Goal: Information Seeking & Learning: Learn about a topic

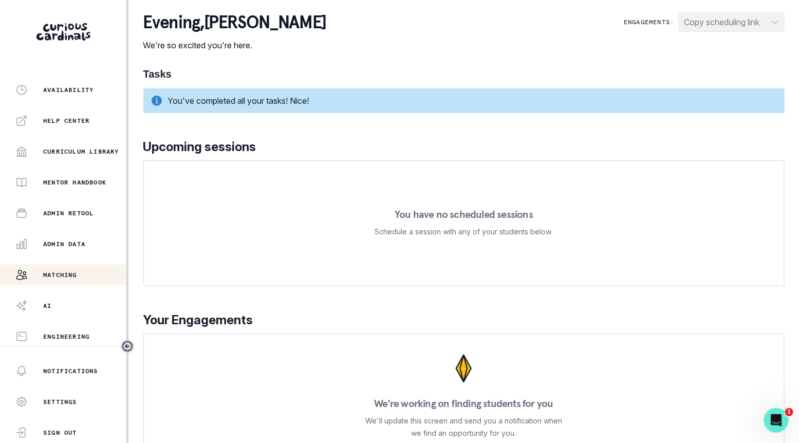
click at [69, 266] on button "Matching" at bounding box center [63, 275] width 126 height 21
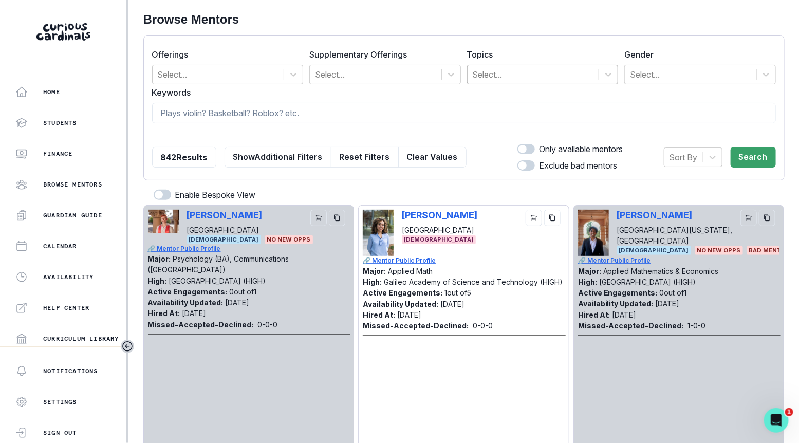
click at [528, 67] on div at bounding box center [533, 74] width 121 height 14
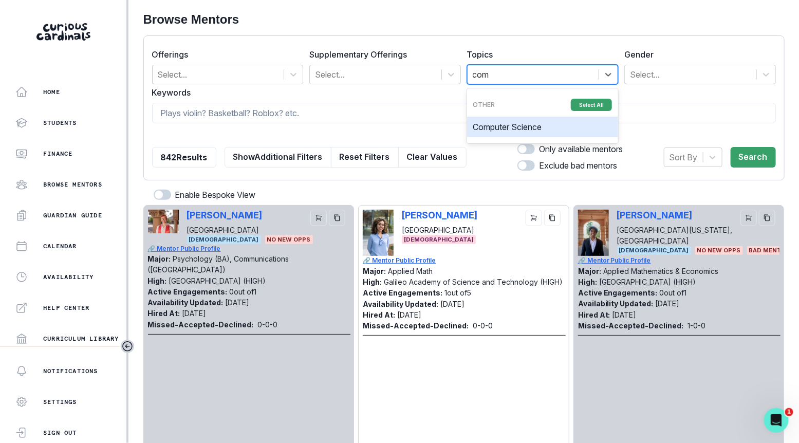
type input "comp"
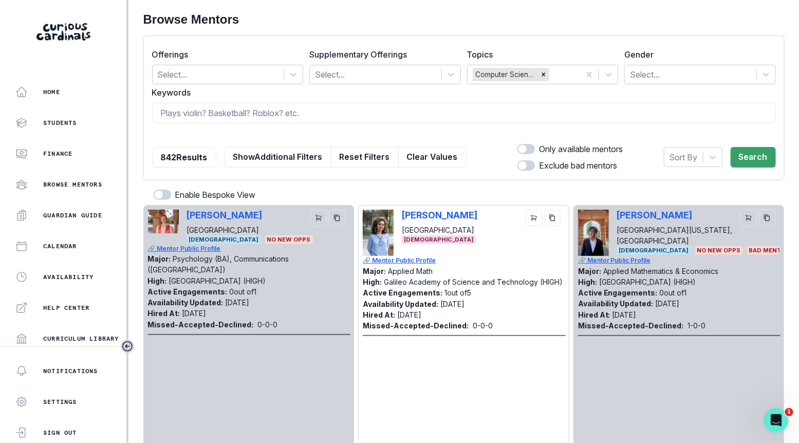
click at [526, 150] on span at bounding box center [526, 149] width 17 height 10
click at [518, 144] on input "checkbox" at bounding box center [517, 143] width 1 height 1
checkbox input "true"
click at [757, 162] on button "Search" at bounding box center [753, 157] width 45 height 21
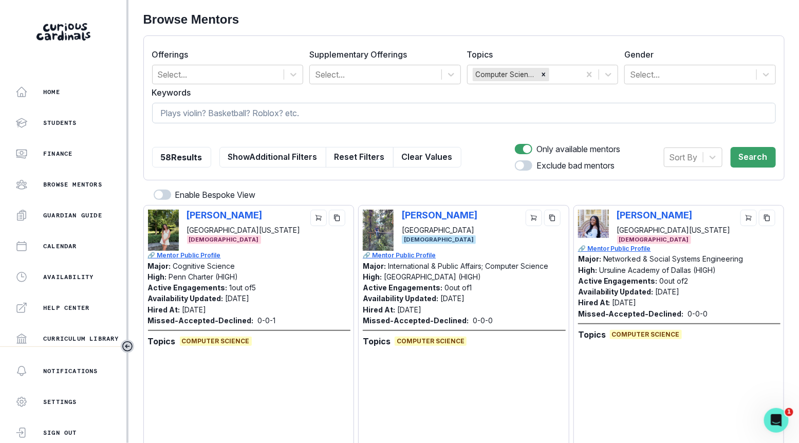
click at [508, 121] on input at bounding box center [464, 113] width 624 height 21
type input "c"
type input "AP computer science"
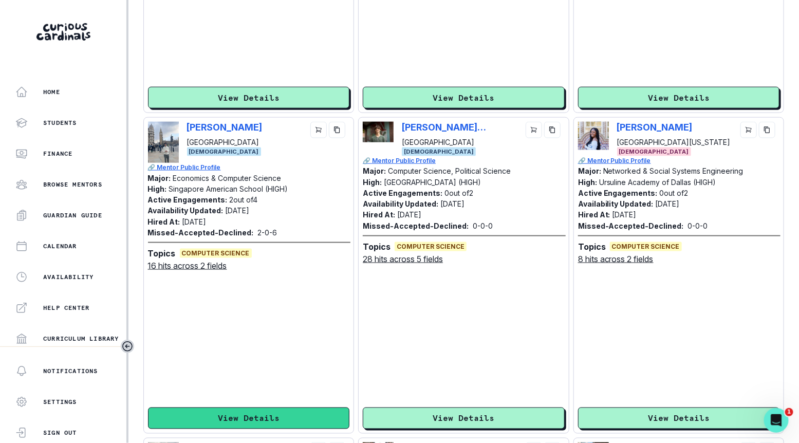
click at [241, 411] on button "View Details" at bounding box center [249, 419] width 202 height 22
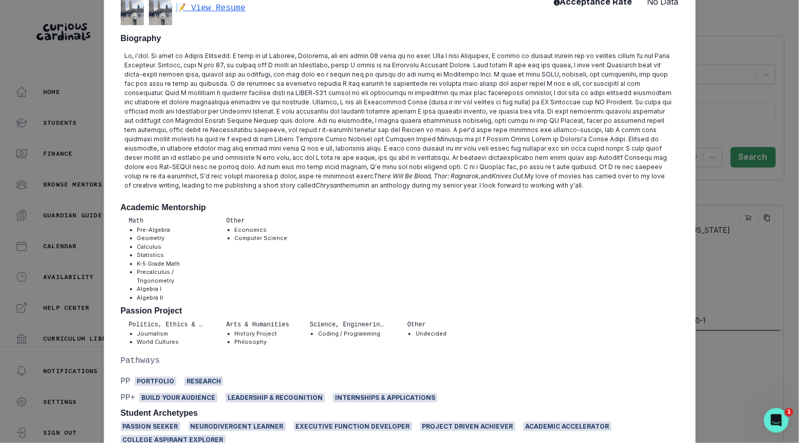
scroll to position [404, 0]
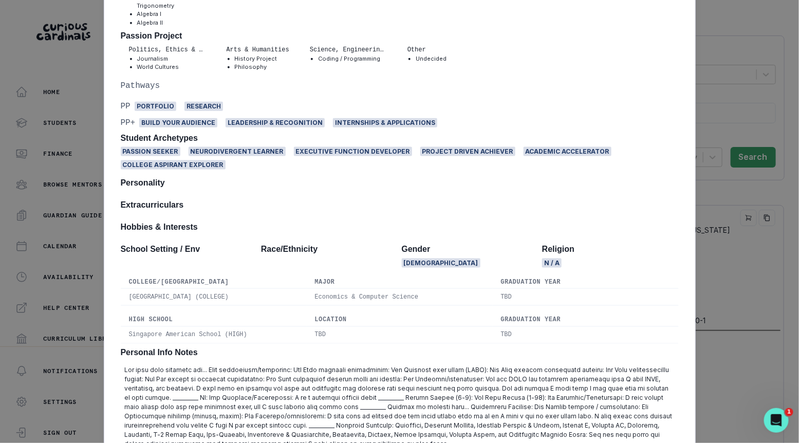
click at [56, 167] on div "[PERSON_NAME] Boston College Economics & Computer Science [DEMOGRAPHIC_DATA] | …" at bounding box center [399, 221] width 799 height 443
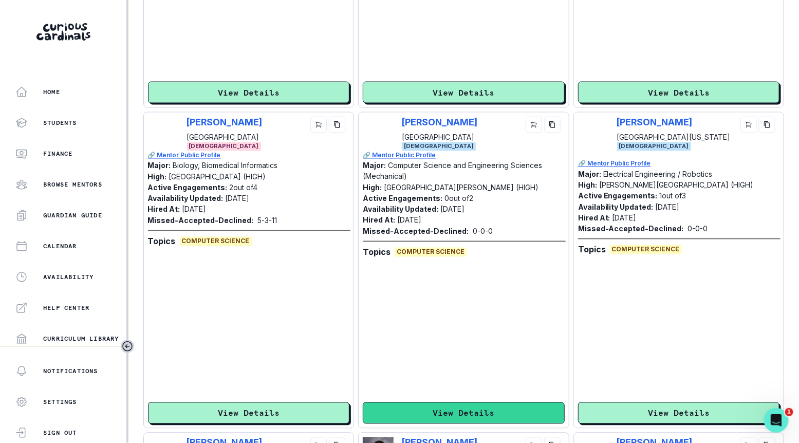
scroll to position [2019, 0]
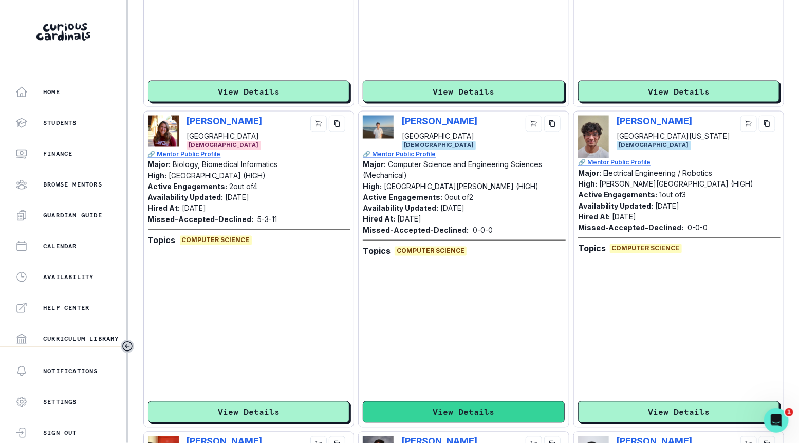
click at [386, 410] on button "View Details" at bounding box center [464, 413] width 202 height 22
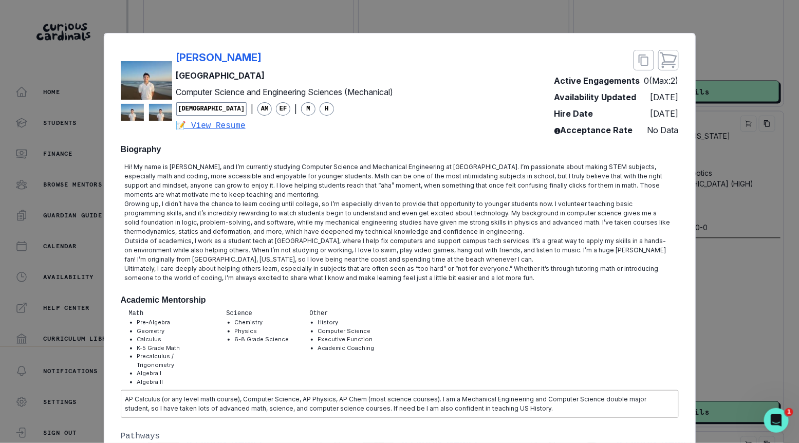
click at [301, 52] on div "[PERSON_NAME]" at bounding box center [284, 57] width 217 height 15
copy p "[PERSON_NAME]"
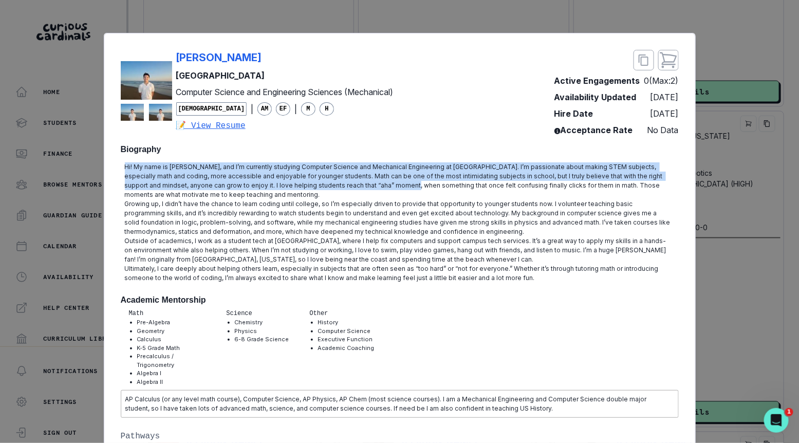
drag, startPoint x: 212, startPoint y: 161, endPoint x: 334, endPoint y: 186, distance: 124.3
click at [334, 186] on div "Hi! My name is [PERSON_NAME], and I’m currently studying Computer Science and M…" at bounding box center [400, 222] width 558 height 129
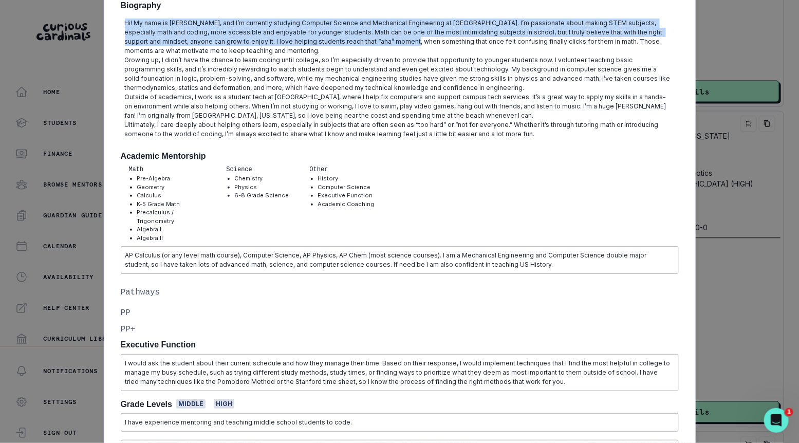
scroll to position [162, 0]
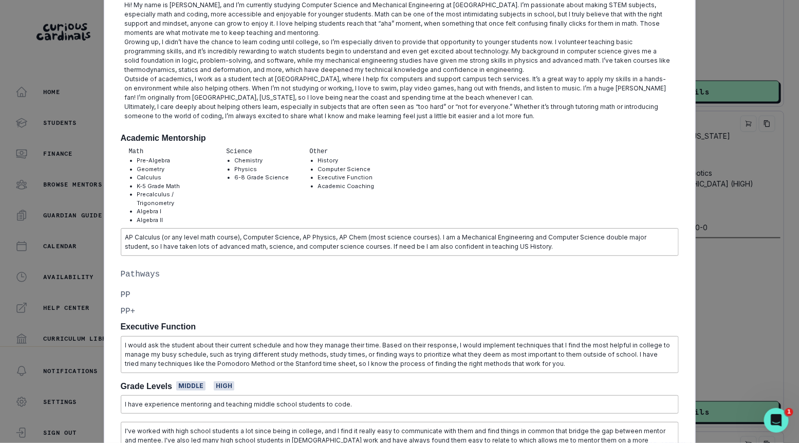
click at [781, 235] on div "[PERSON_NAME] Yale University Computer Science and Engineering Sciences (Mechan…" at bounding box center [399, 221] width 799 height 443
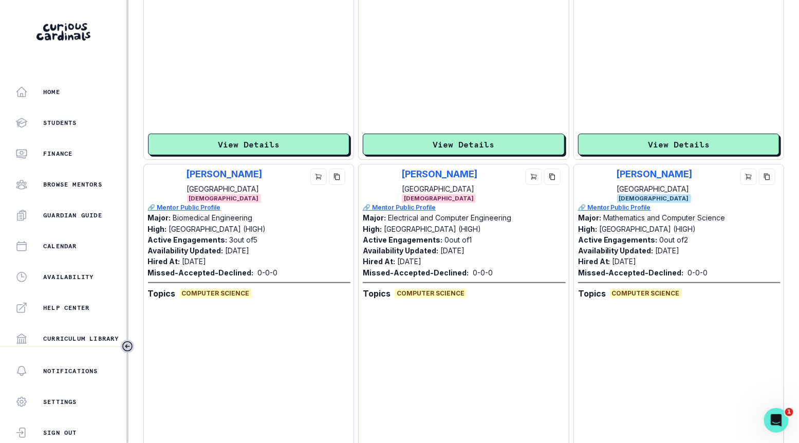
scroll to position [3002, 0]
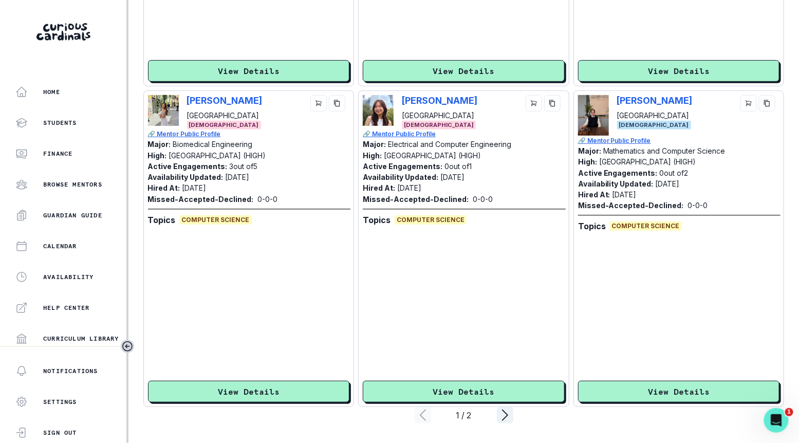
click at [628, 379] on div "[PERSON_NAME] [PERSON_NAME][GEOGRAPHIC_DATA] [DEMOGRAPHIC_DATA] 🔗 Mentor Public…" at bounding box center [679, 248] width 202 height 307
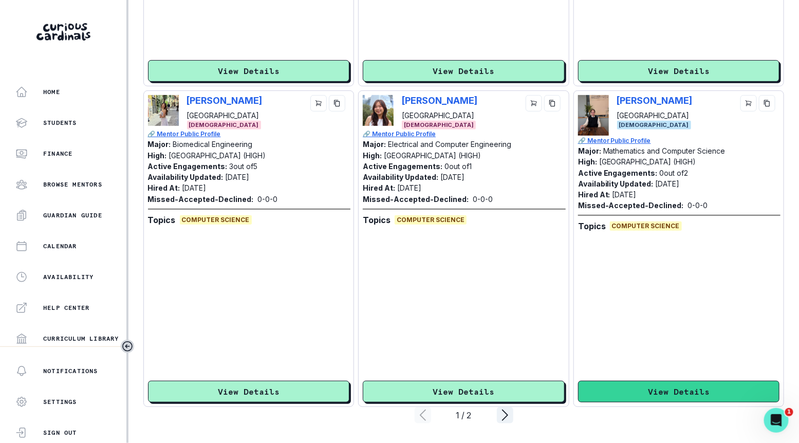
click at [628, 391] on button "View Details" at bounding box center [679, 392] width 202 height 22
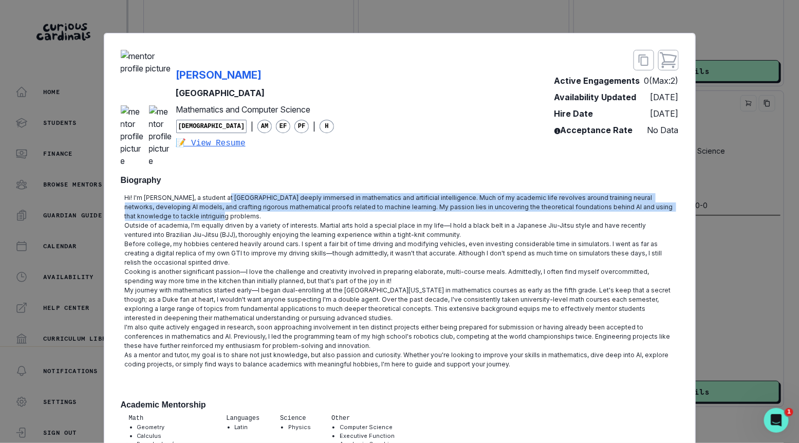
drag, startPoint x: 221, startPoint y: 210, endPoint x: 275, endPoint y: 230, distance: 57.4
click at [275, 221] on p "Hi! I'm [PERSON_NAME], a student at [GEOGRAPHIC_DATA] deeply immersed in mathem…" at bounding box center [400, 207] width 550 height 28
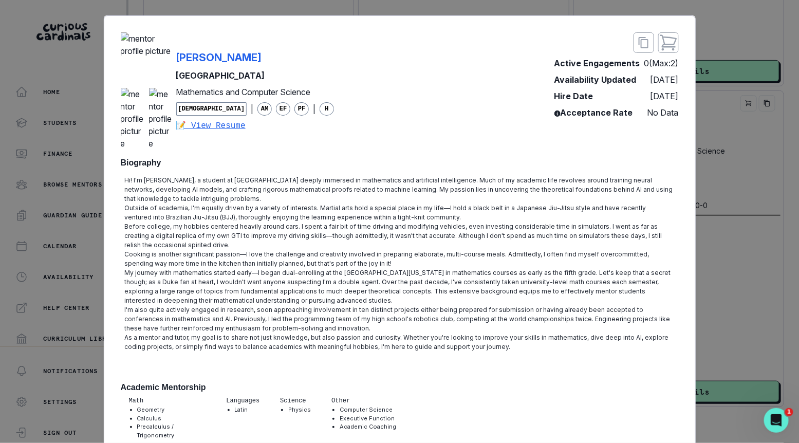
scroll to position [0, 0]
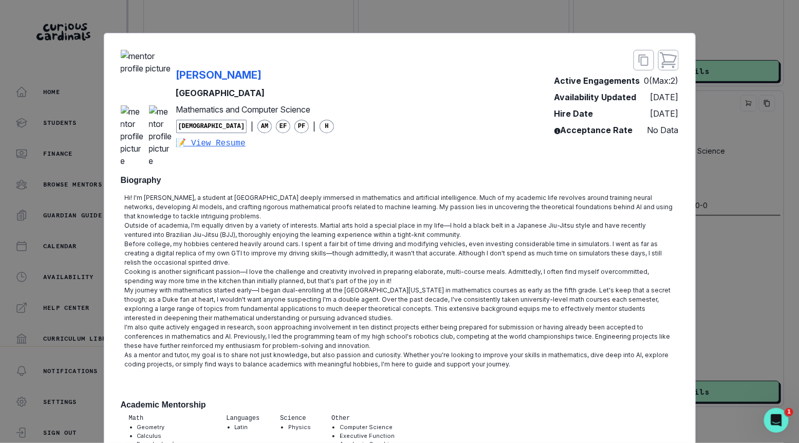
click at [171, 76] on img at bounding box center [146, 75] width 51 height 51
click at [174, 82] on div "[PERSON_NAME] [PERSON_NAME] University Mathematics and Computer Science [DEMOGR…" at bounding box center [228, 108] width 214 height 117
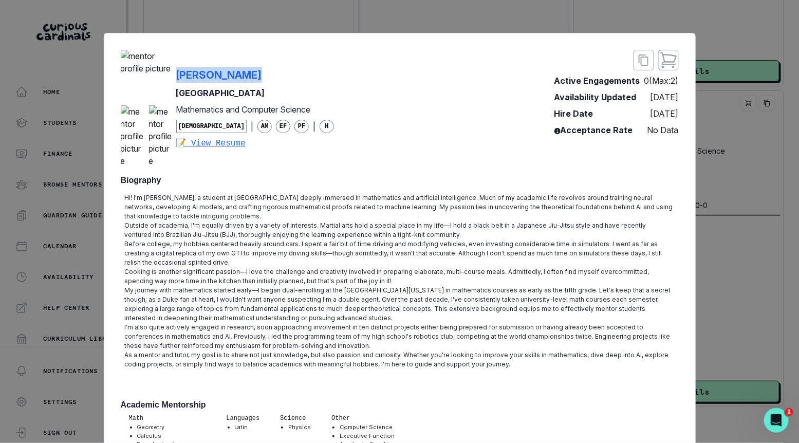
click at [174, 82] on div "[PERSON_NAME] [PERSON_NAME] University Mathematics and Computer Science [DEMOGR…" at bounding box center [228, 108] width 214 height 117
copy p "[PERSON_NAME]"
click at [723, 245] on div "[PERSON_NAME] [PERSON_NAME] University Mathematics and Computer Science [DEMOGR…" at bounding box center [399, 221] width 799 height 443
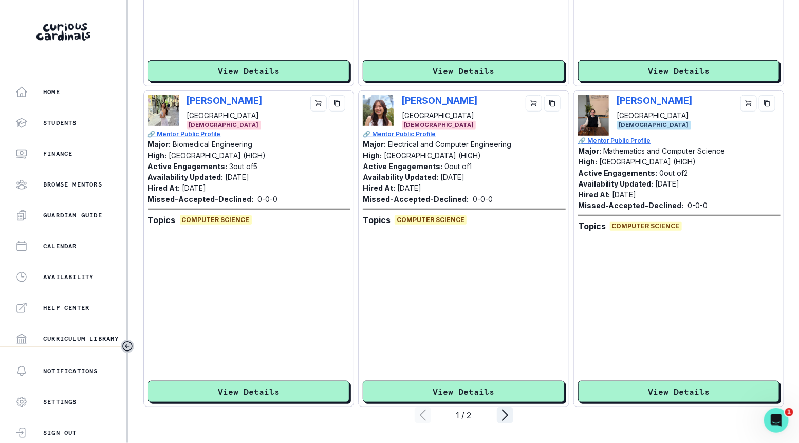
click at [505, 418] on icon "page right" at bounding box center [505, 415] width 16 height 16
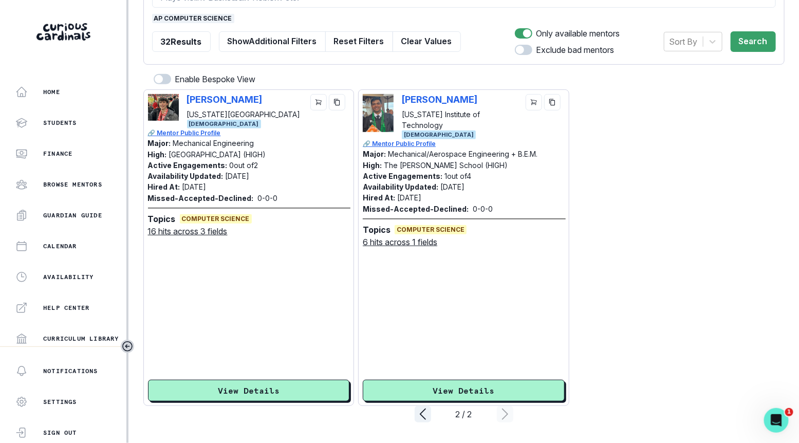
scroll to position [115, 0]
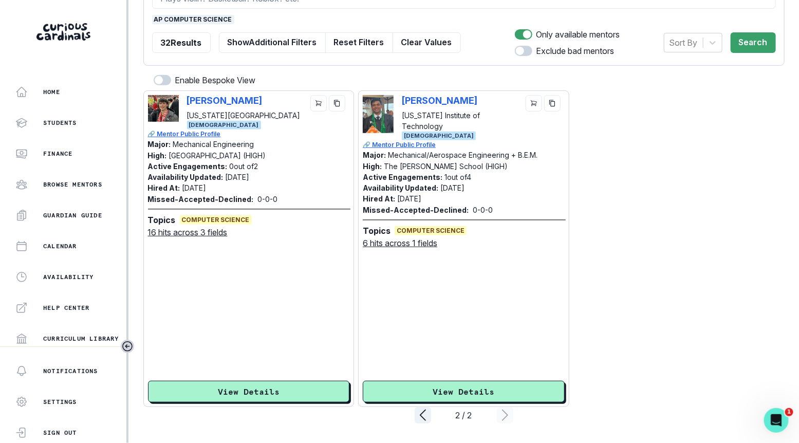
click at [435, 431] on div "Browse Mentors Offerings Select... Supplementary Offerings Select... Topics Com…" at bounding box center [464, 164] width 642 height 559
click at [424, 409] on icon "page left" at bounding box center [423, 415] width 16 height 16
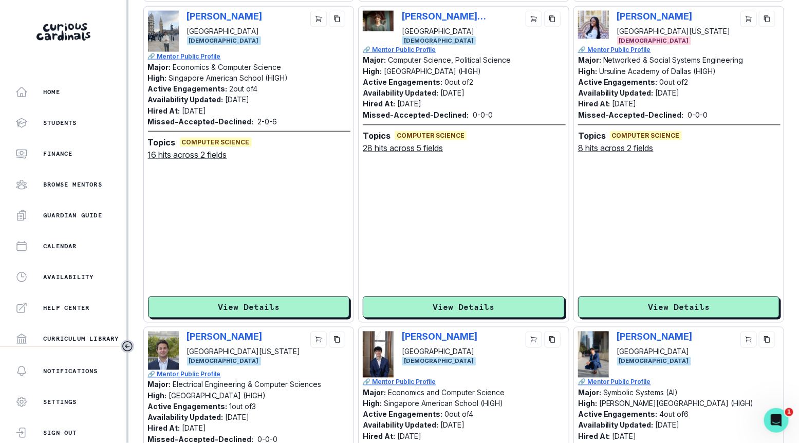
scroll to position [456, 0]
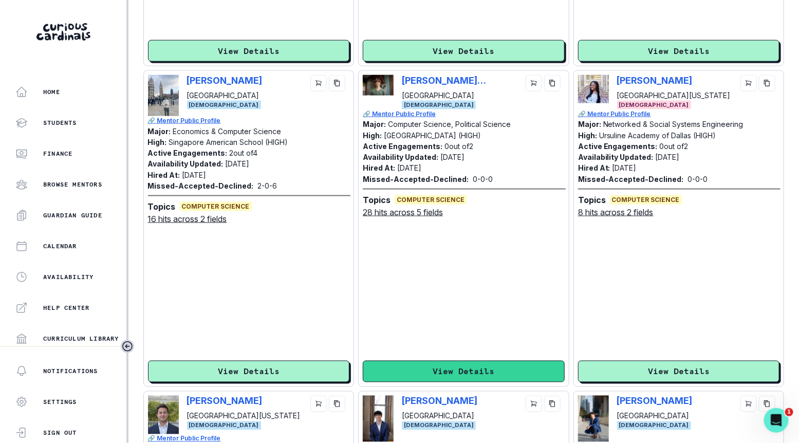
click at [472, 375] on button "View Details" at bounding box center [464, 372] width 202 height 22
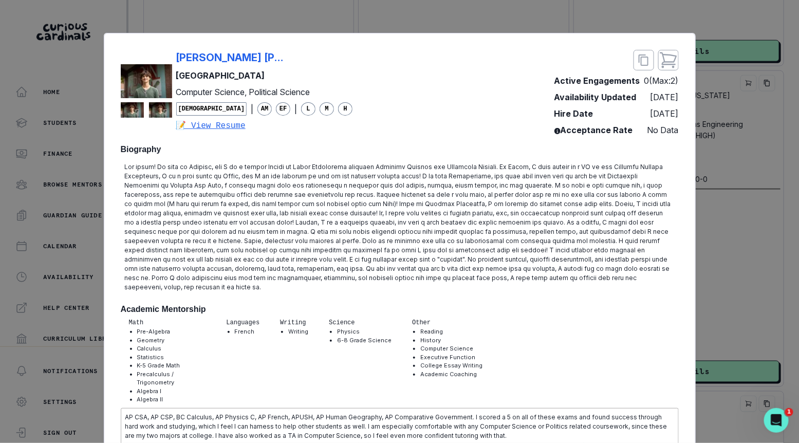
click at [171, 56] on div "[PERSON_NAME] [PERSON_NAME] Brown University Computer Science, Political Scienc…" at bounding box center [237, 91] width 232 height 82
copy p "[PERSON_NAME] [PERSON_NAME]"
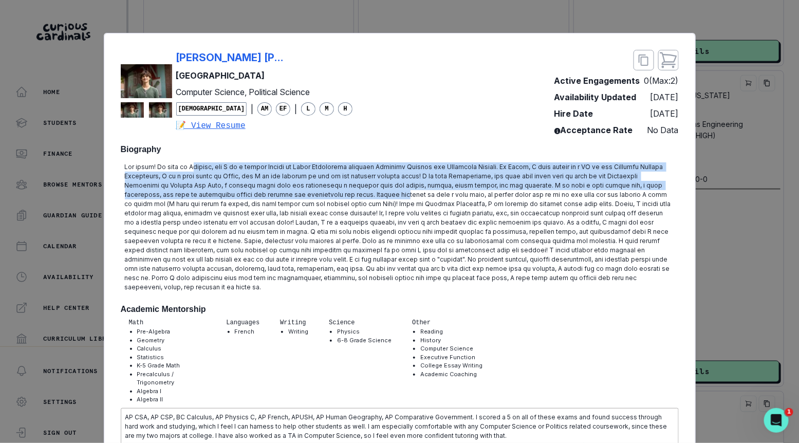
drag, startPoint x: 193, startPoint y: 167, endPoint x: 288, endPoint y: 193, distance: 98.2
click at [288, 193] on p at bounding box center [400, 227] width 550 height 130
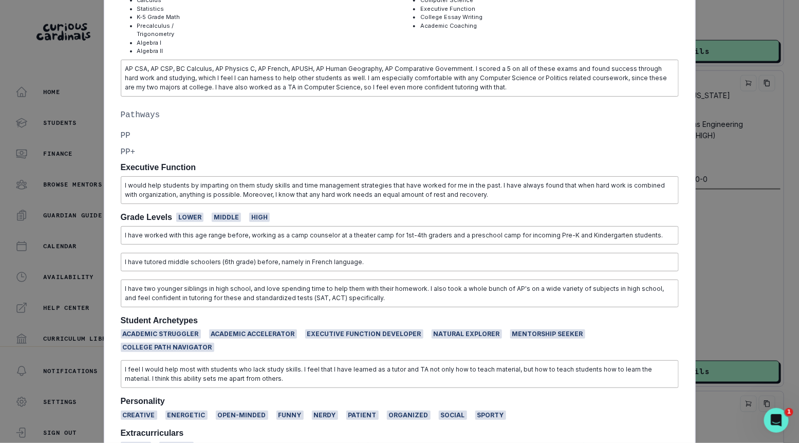
scroll to position [441, 0]
